Goal: Task Accomplishment & Management: Use online tool/utility

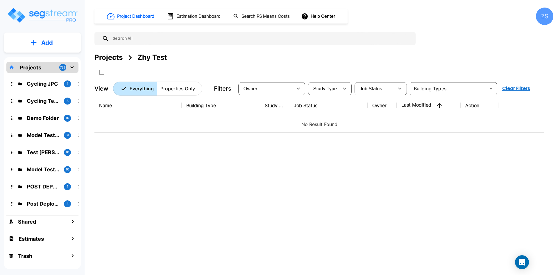
click at [108, 59] on div "Projects" at bounding box center [108, 57] width 28 height 10
click at [116, 55] on div "Projects" at bounding box center [108, 57] width 28 height 10
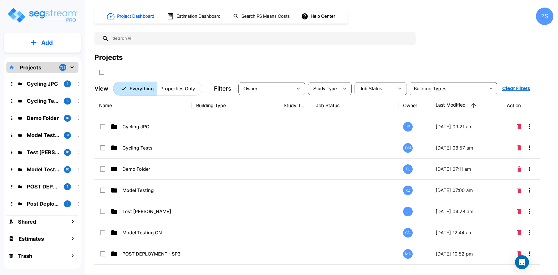
drag, startPoint x: 112, startPoint y: 58, endPoint x: 255, endPoint y: 166, distance: 178.5
click at [112, 58] on div "Projects" at bounding box center [108, 57] width 28 height 10
click at [270, 73] on div at bounding box center [207, 72] width 227 height 10
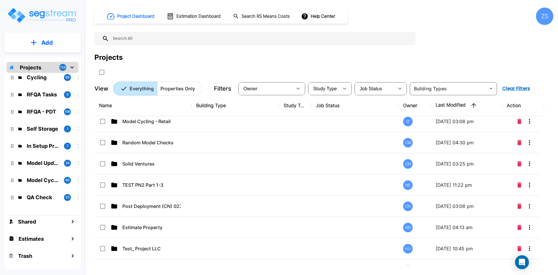
scroll to position [1868, 0]
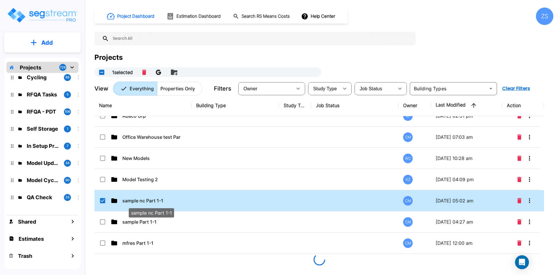
click at [547, 21] on div "ZS" at bounding box center [544, 16] width 17 height 17
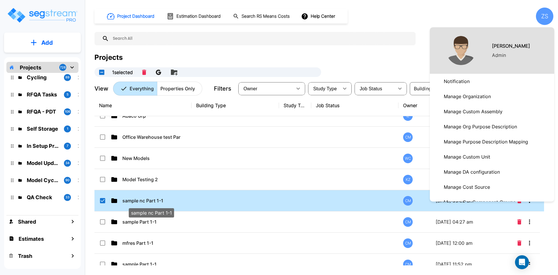
click at [546, 17] on div at bounding box center [279, 137] width 558 height 275
click at [550, 23] on div at bounding box center [279, 137] width 558 height 275
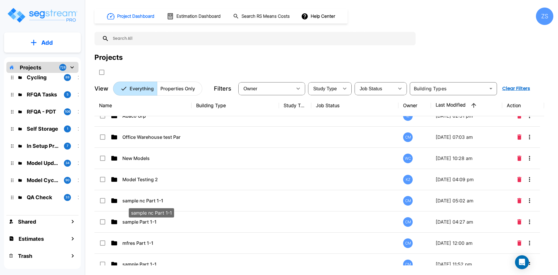
click at [544, 17] on div at bounding box center [279, 137] width 558 height 275
checkbox input "false"
click at [541, 19] on div "ZS" at bounding box center [544, 16] width 17 height 17
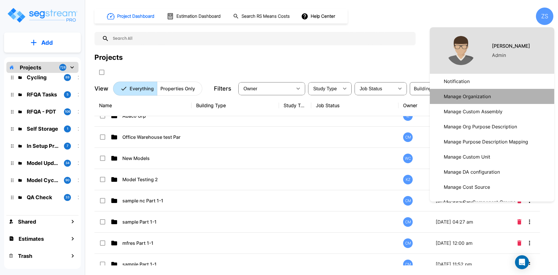
click at [494, 95] on link "Manage Organization" at bounding box center [492, 96] width 124 height 15
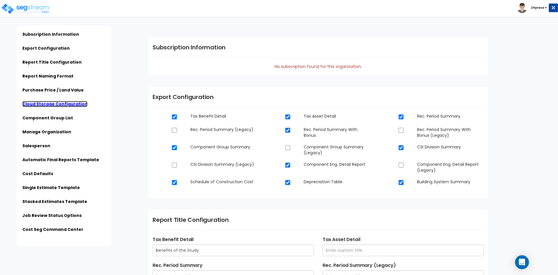
click at [37, 102] on link "Cloud Storage Configuration" at bounding box center [54, 104] width 65 height 6
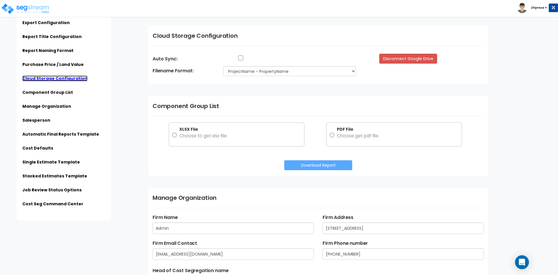
scroll to position [629, 0]
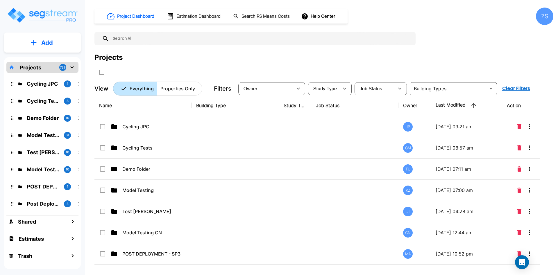
click at [103, 126] on input "select row Cycling JPC" at bounding box center [102, 125] width 6 height 5
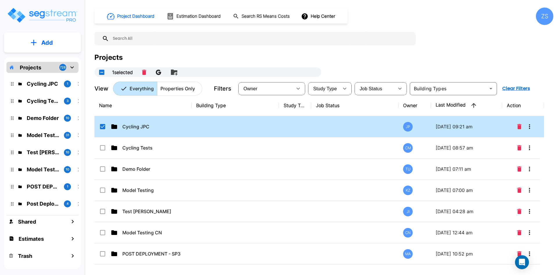
click at [103, 126] on input "select row Cycling JPC" at bounding box center [102, 125] width 6 height 5
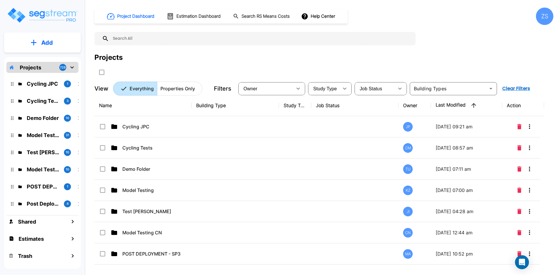
click at [103, 126] on input "select row Cycling JPC" at bounding box center [102, 125] width 6 height 5
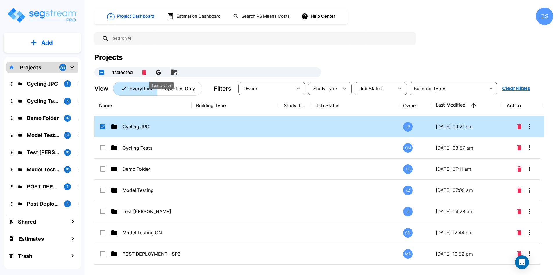
click at [161, 73] on icon "Sync to drive" at bounding box center [158, 71] width 5 height 5
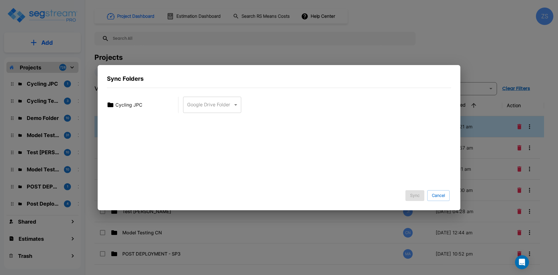
click at [213, 105] on body "× Your report is being generated. Be patient! × We're working on your Modificat…" at bounding box center [279, 137] width 558 height 275
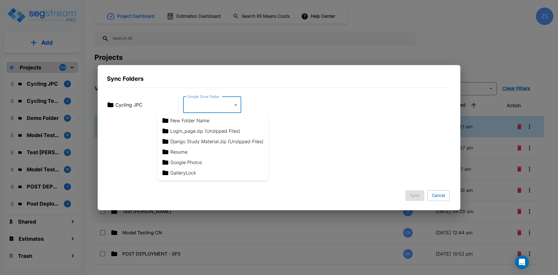
click at [443, 195] on div at bounding box center [279, 137] width 558 height 275
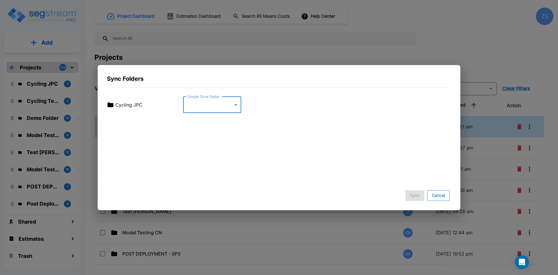
click at [443, 196] on button "Cancel" at bounding box center [438, 195] width 22 height 11
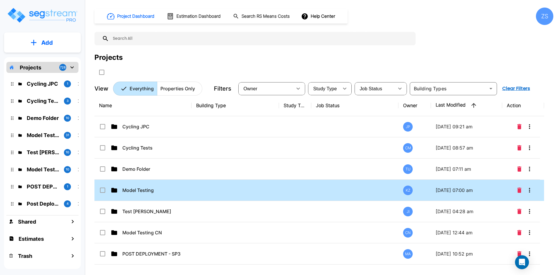
click at [440, 197] on td "09/04/2025 - 07:00 am" at bounding box center [466, 190] width 71 height 21
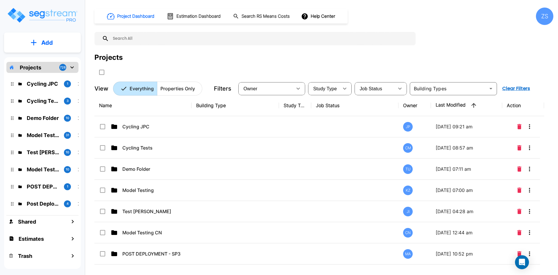
checkbox input "false"
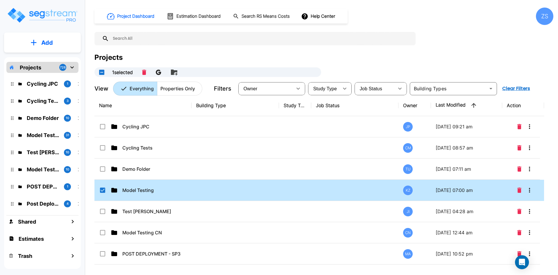
checkbox input "true"
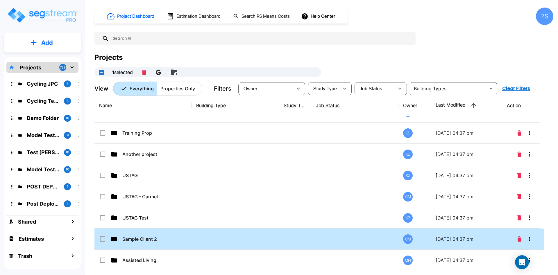
scroll to position [4315, 0]
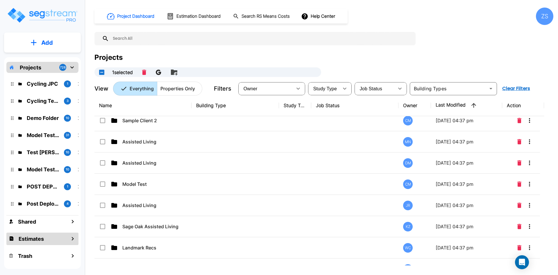
click at [31, 241] on h1 "Estimates" at bounding box center [31, 239] width 25 height 8
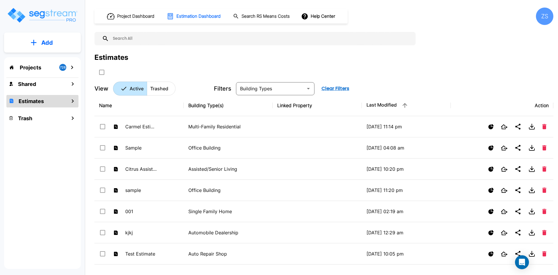
click at [41, 67] on div "Projects 728" at bounding box center [42, 67] width 72 height 11
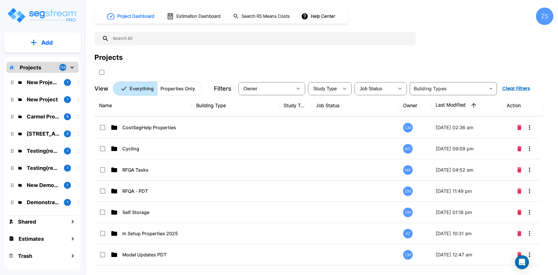
scroll to position [12350, 0]
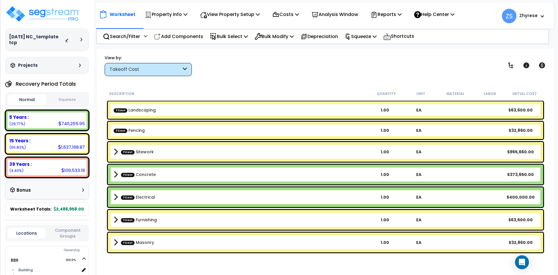
scroll to position [26, 0]
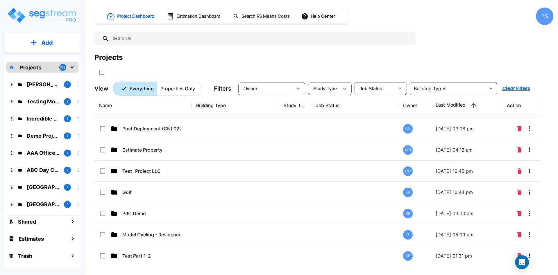
scroll to position [1985, 0]
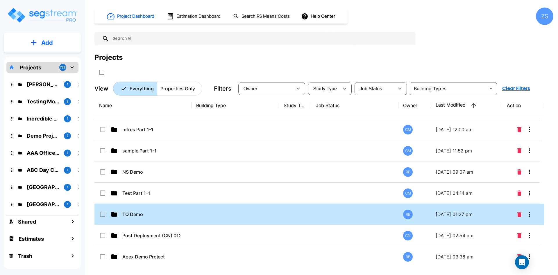
scroll to position [2103, 0]
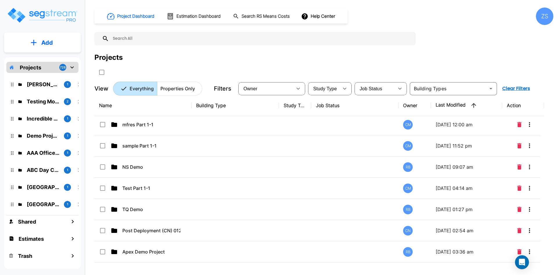
click at [544, 19] on div "ZS" at bounding box center [544, 16] width 17 height 17
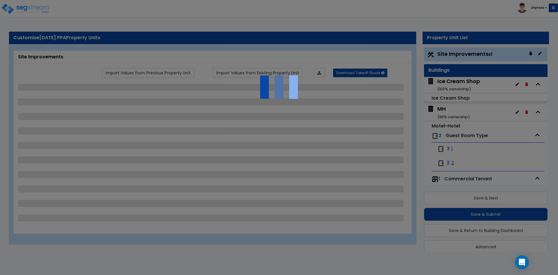
select select "1"
select select "2"
select select "1"
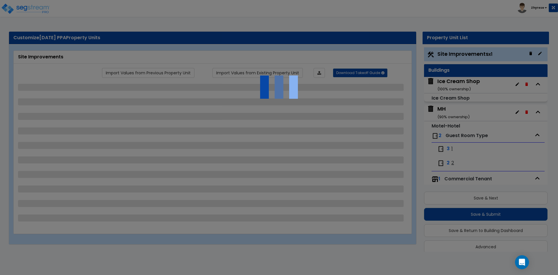
select select "1"
